Goal: Download file/media

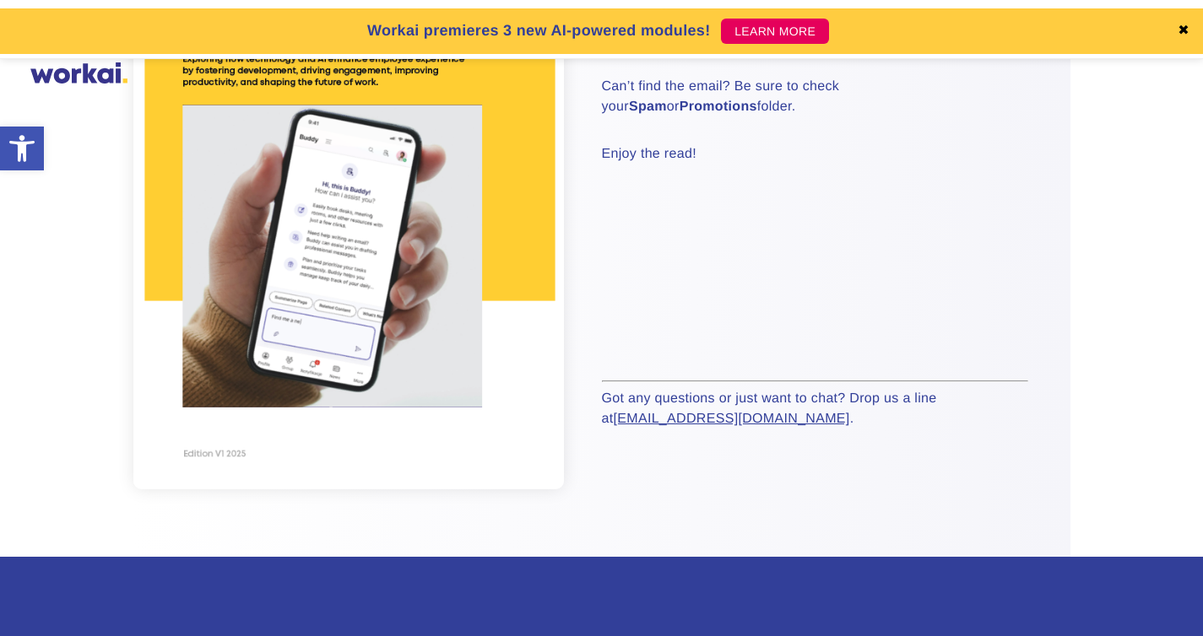
scroll to position [344, 0]
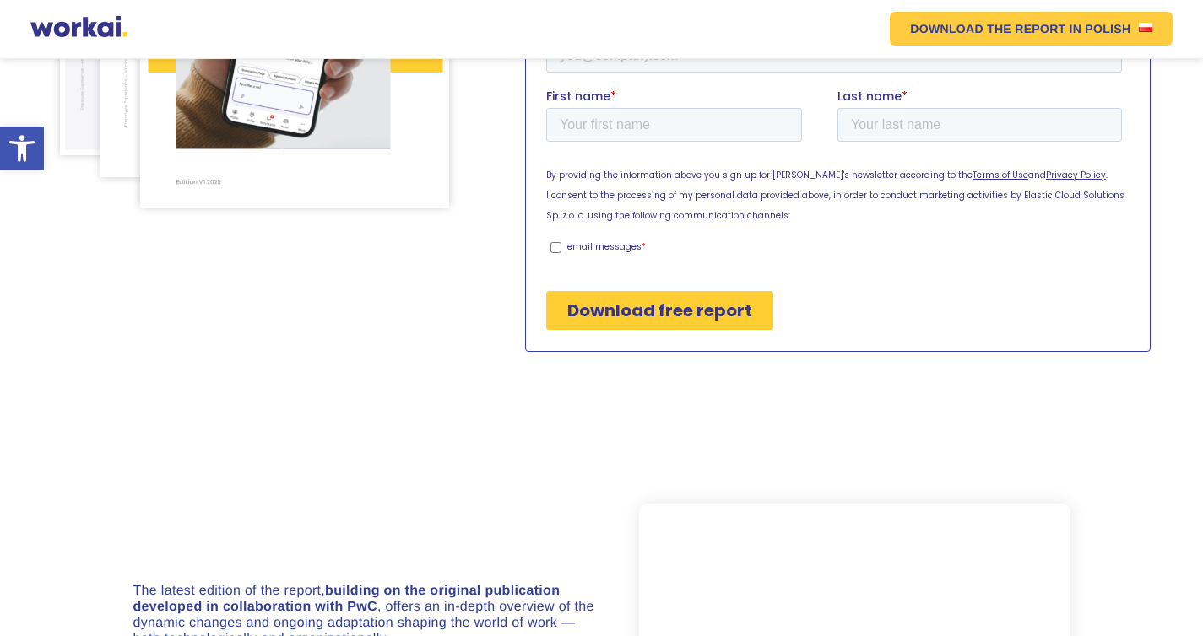
scroll to position [263, 0]
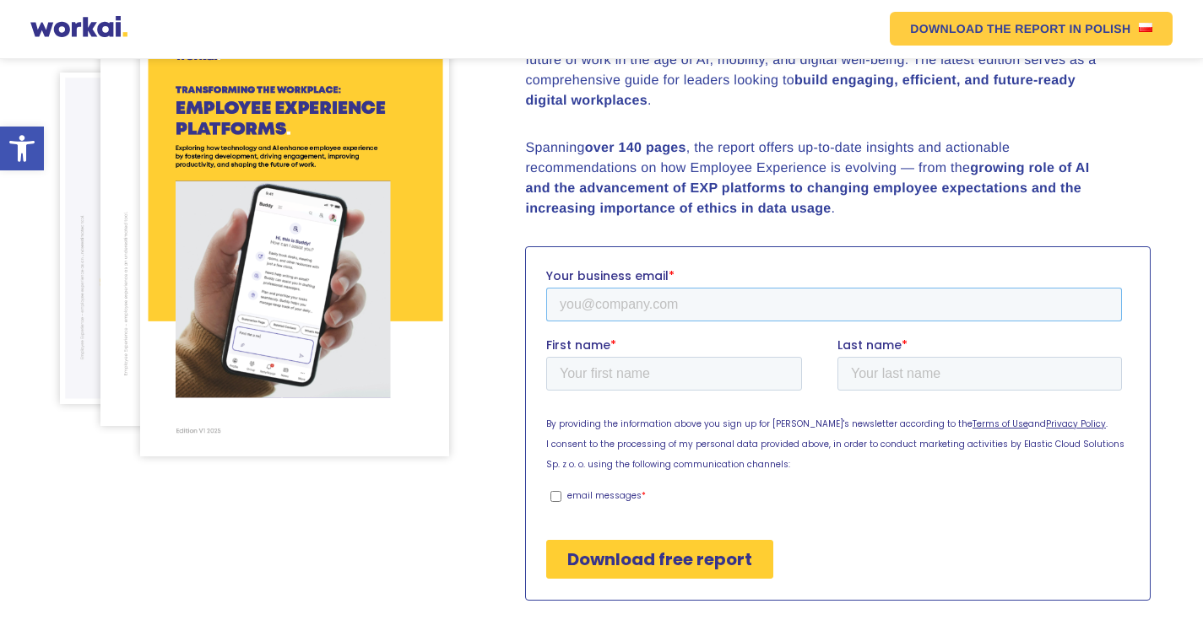
click at [617, 303] on input "Your business email *" at bounding box center [834, 304] width 576 height 34
type input "pranjal.das@adityabirla.com"
click at [610, 365] on input "First name *" at bounding box center [674, 373] width 256 height 34
type input "Pranjal"
type input "Das"
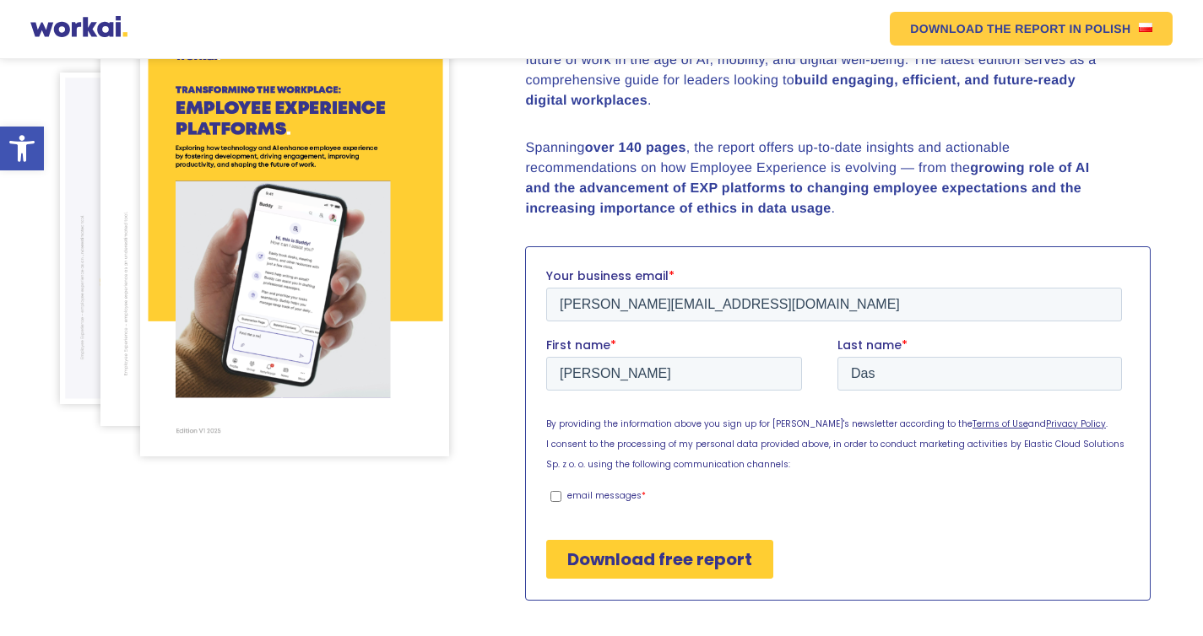
click at [556, 494] on input "email messages *" at bounding box center [555, 495] width 11 height 11
checkbox input "true"
click at [657, 565] on input "Download free report" at bounding box center [659, 558] width 227 height 39
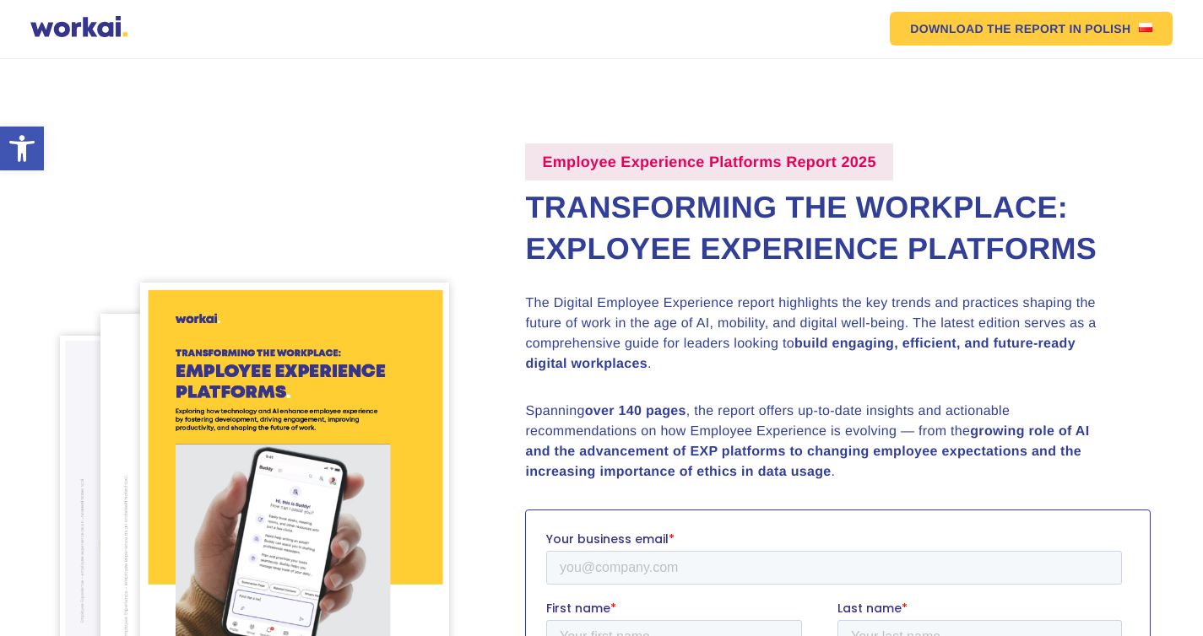
drag, startPoint x: 527, startPoint y: 201, endPoint x: 1214, endPoint y: 251, distance: 688.8
copy h2 "Transforming the Workplace: Exployee Experience Platforms"
click at [663, 322] on p "The Digital Employee Experience report highlights the key trends and practices …" at bounding box center [820, 334] width 591 height 81
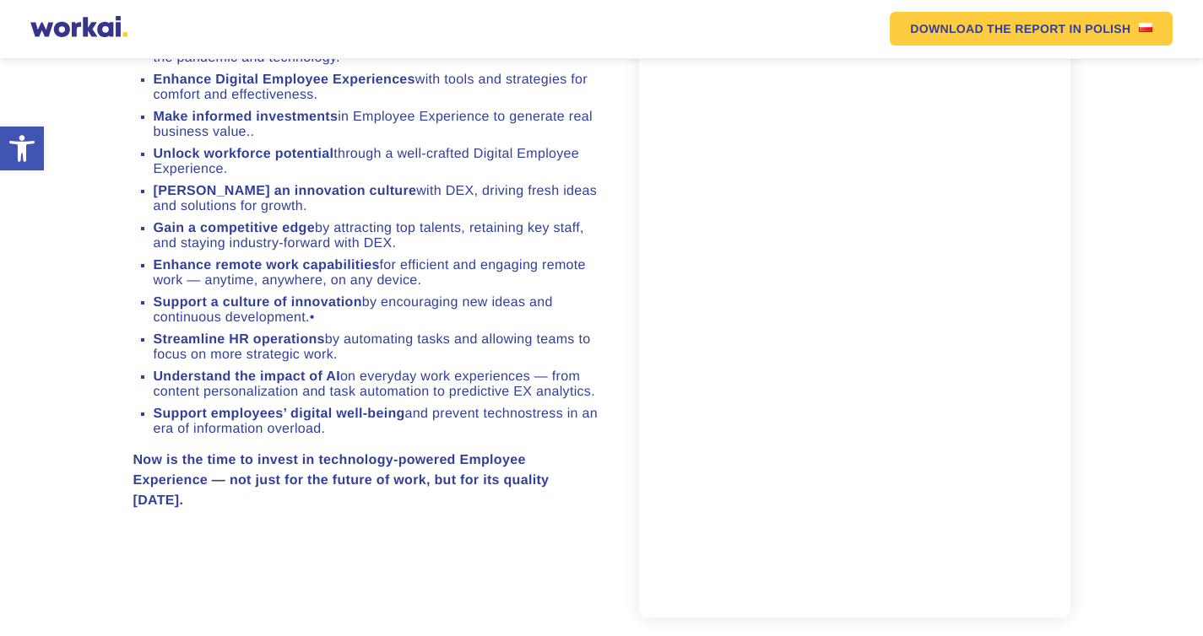
scroll to position [1151, 0]
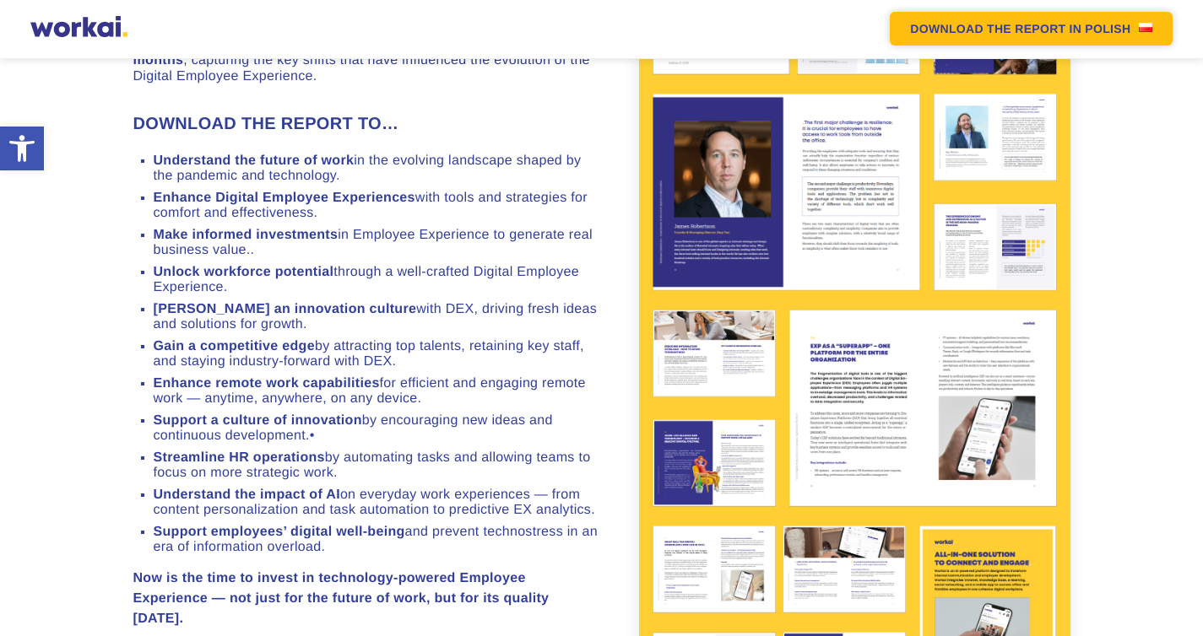
click at [1009, 24] on em "DOWNLOAD THE REPORT" at bounding box center [987, 29] width 155 height 12
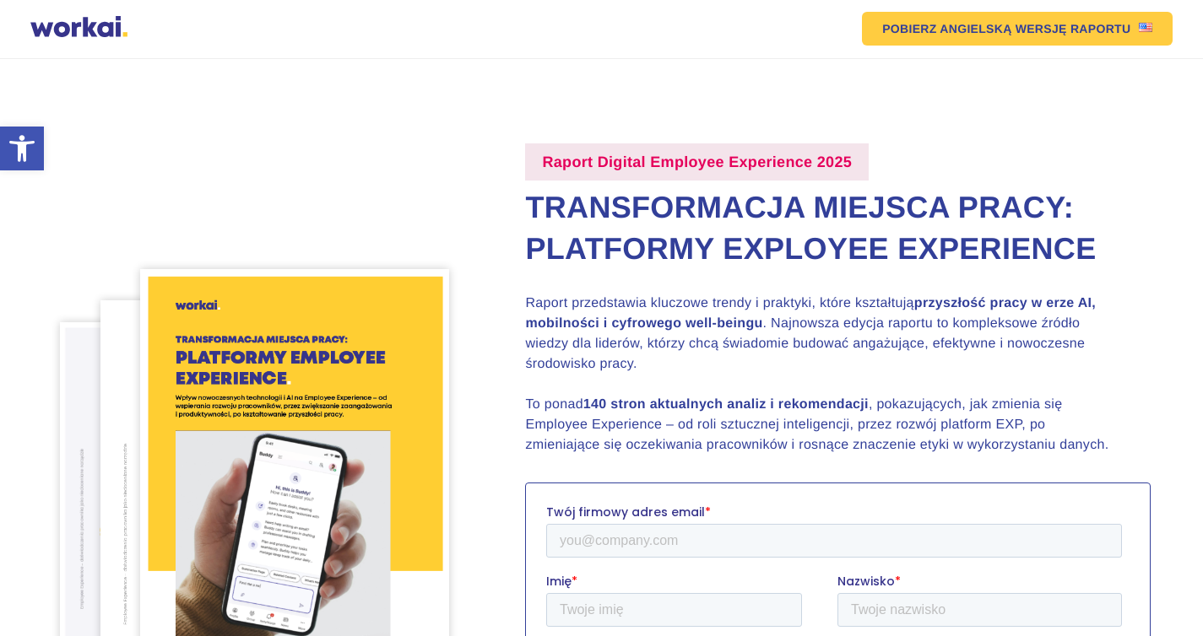
click at [1037, 106] on section "Raport Digital Employee Experience 2025 Transformacja miejsca pracy: Platformy …" at bounding box center [601, 490] width 1203 height 863
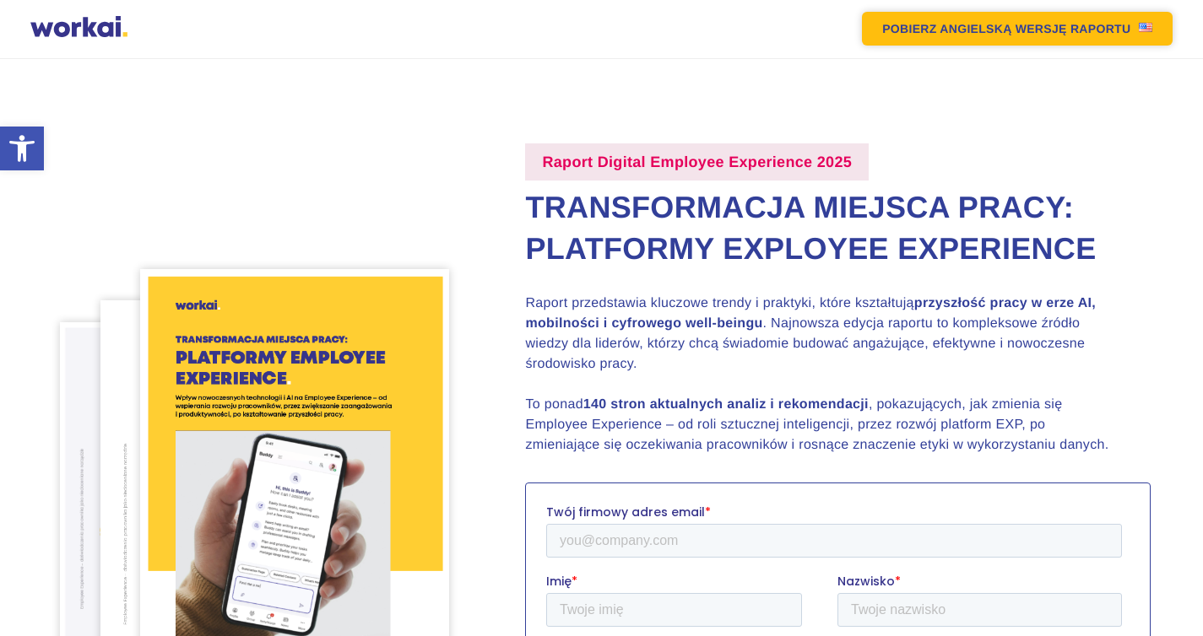
click at [1036, 30] on link "POBIERZ ANGIELSKĄ WERSJĘ RAPORTU" at bounding box center [1017, 29] width 311 height 34
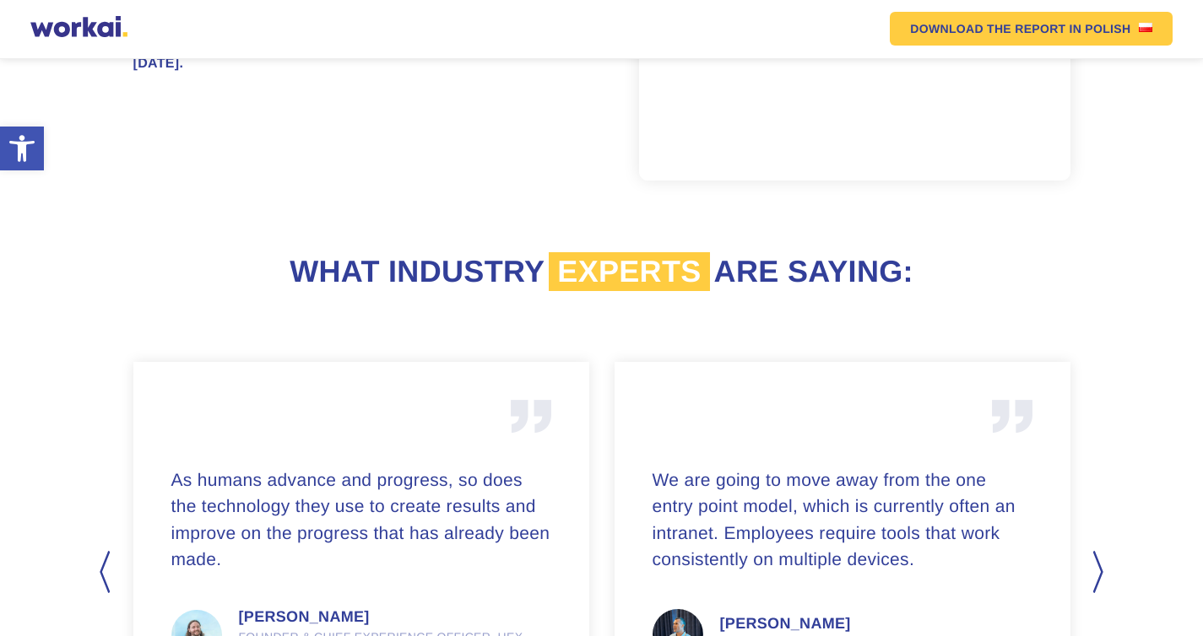
scroll to position [1966, 0]
